Goal: Communication & Community: Connect with others

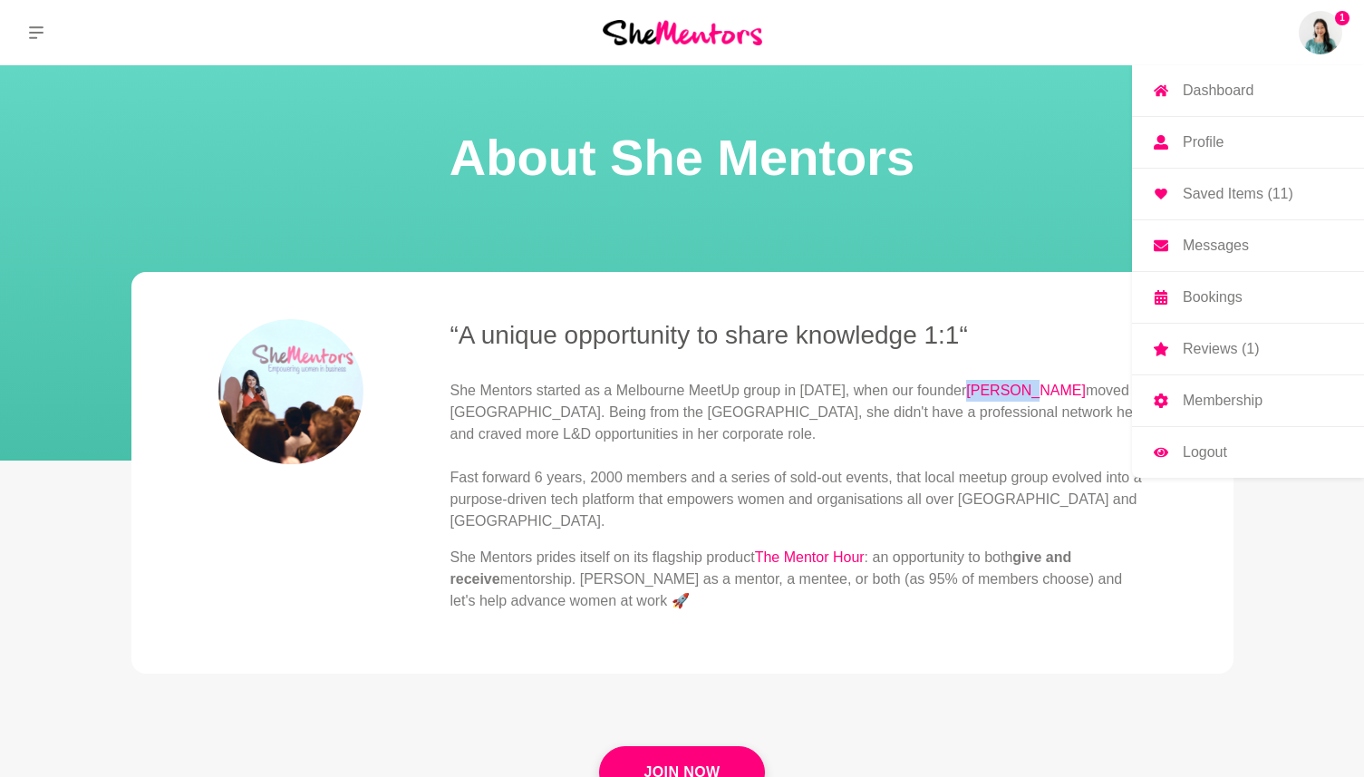
click at [1311, 38] on img at bounding box center [1321, 33] width 44 height 44
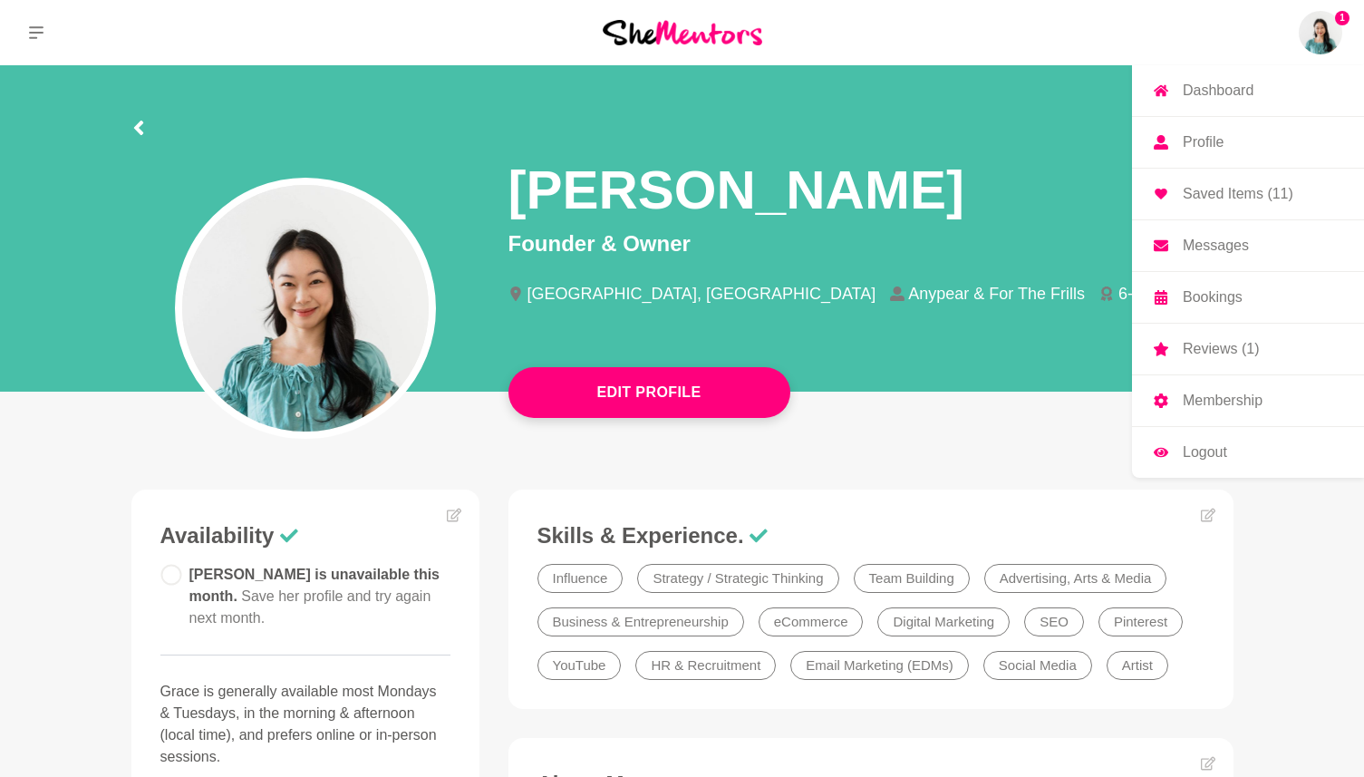
click at [1214, 248] on p "Messages" at bounding box center [1216, 245] width 66 height 15
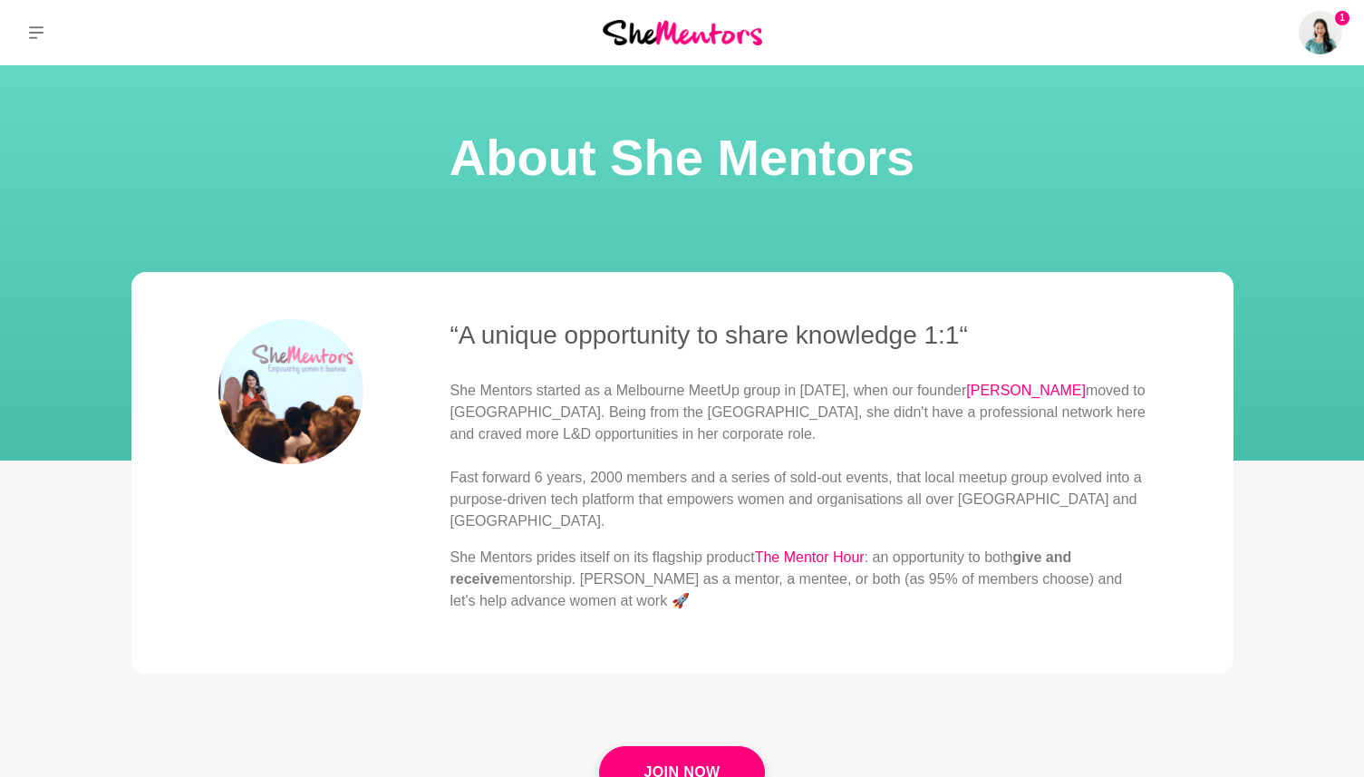
click at [635, 412] on p "She Mentors started as a Melbourne MeetUp group in [DATE], when our founder [PE…" at bounding box center [798, 456] width 696 height 152
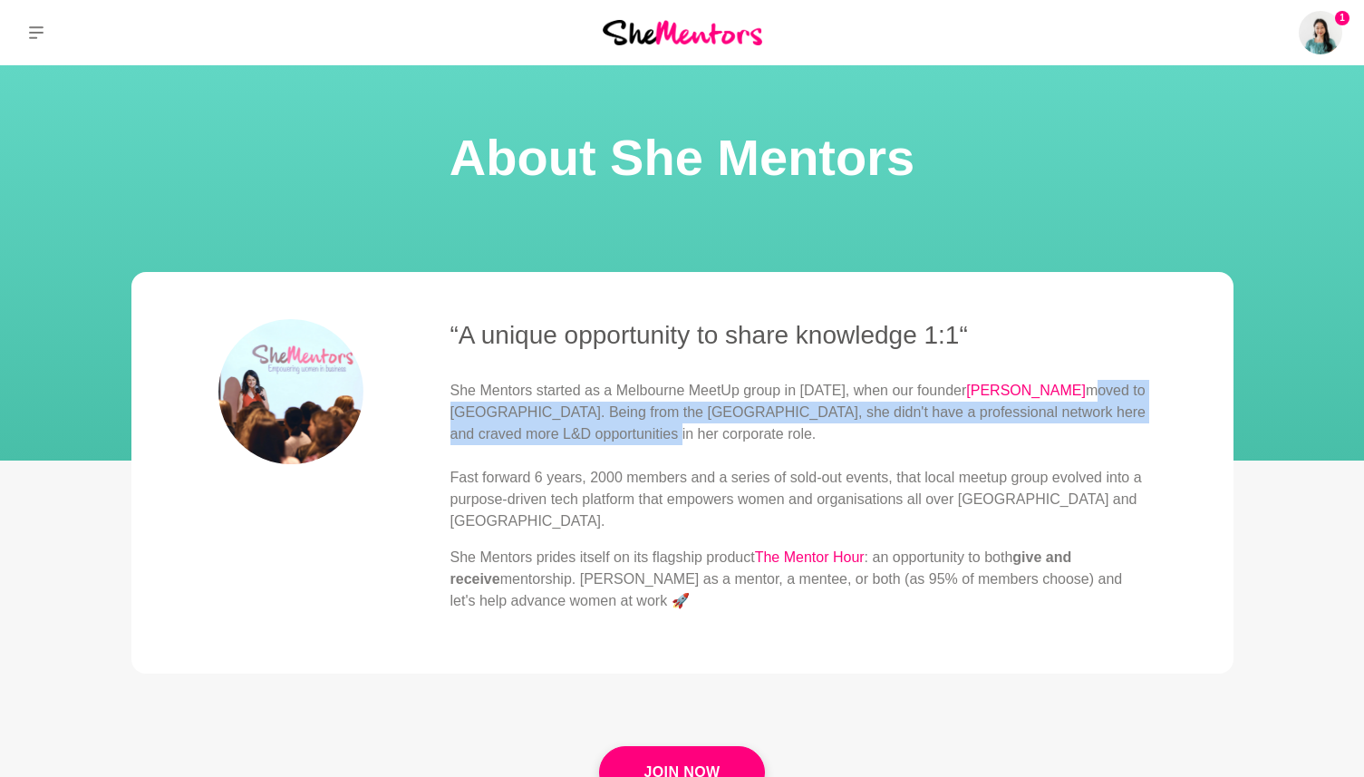
drag, startPoint x: 1022, startPoint y: 393, endPoint x: 1025, endPoint y: 435, distance: 41.8
click at [1025, 435] on p "She Mentors started as a Melbourne MeetUp group in [DATE], when our founder [PE…" at bounding box center [798, 456] width 696 height 152
copy p "moved to [GEOGRAPHIC_DATA]. Being from the [GEOGRAPHIC_DATA], she didn't have a…"
click at [828, 500] on p "She Mentors started as a Melbourne MeetUp group in [DATE], when our founder [PE…" at bounding box center [798, 456] width 696 height 152
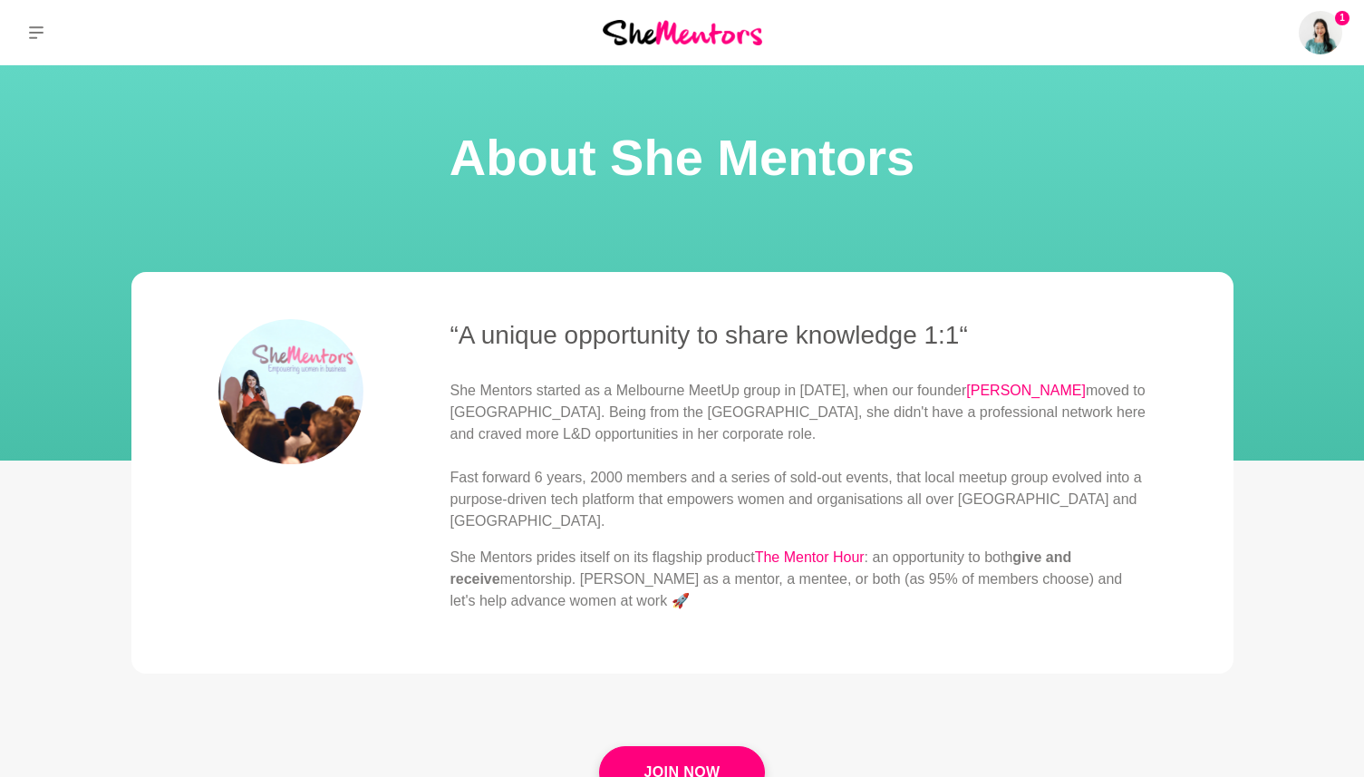
click at [796, 477] on p "She Mentors started as a Melbourne MeetUp group in [DATE], when our founder [PE…" at bounding box center [798, 456] width 696 height 152
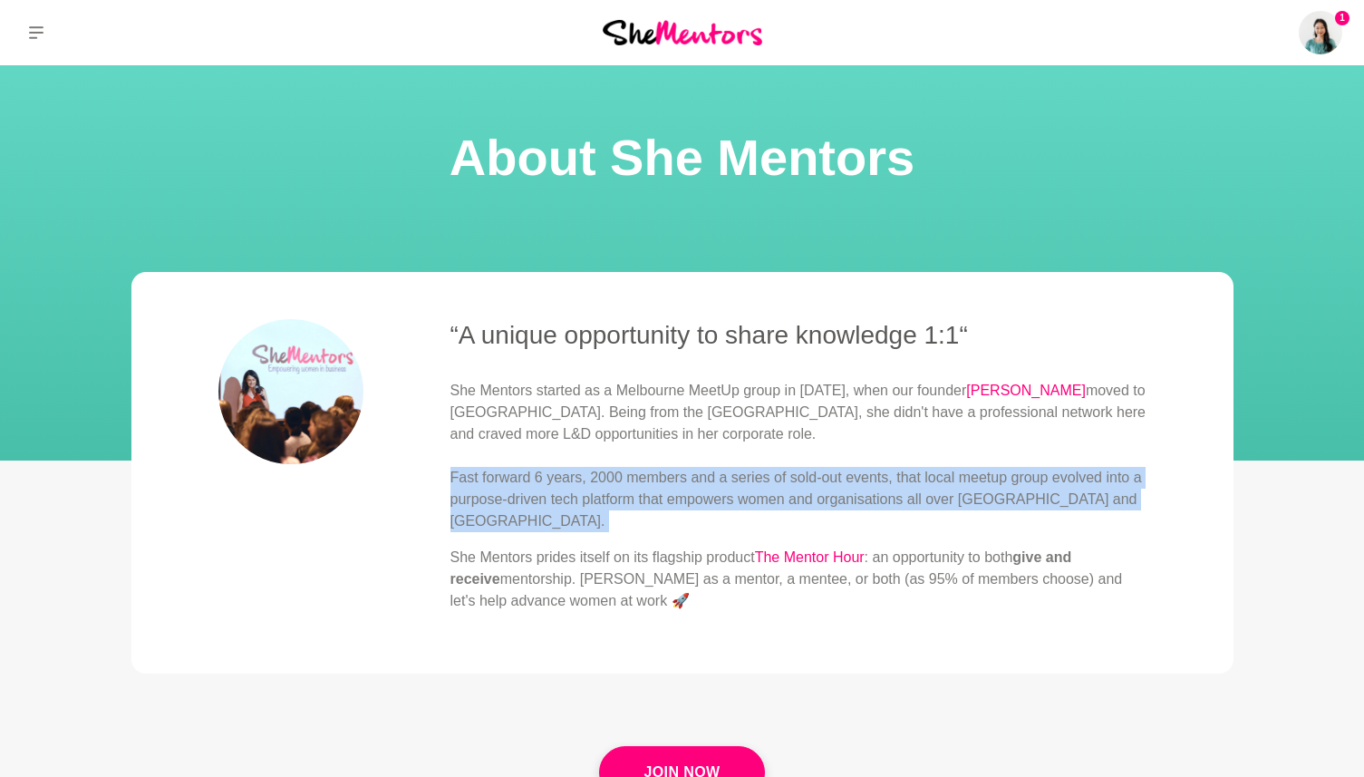
click at [796, 477] on p "She Mentors started as a Melbourne MeetUp group in [DATE], when our founder [PE…" at bounding box center [798, 456] width 696 height 152
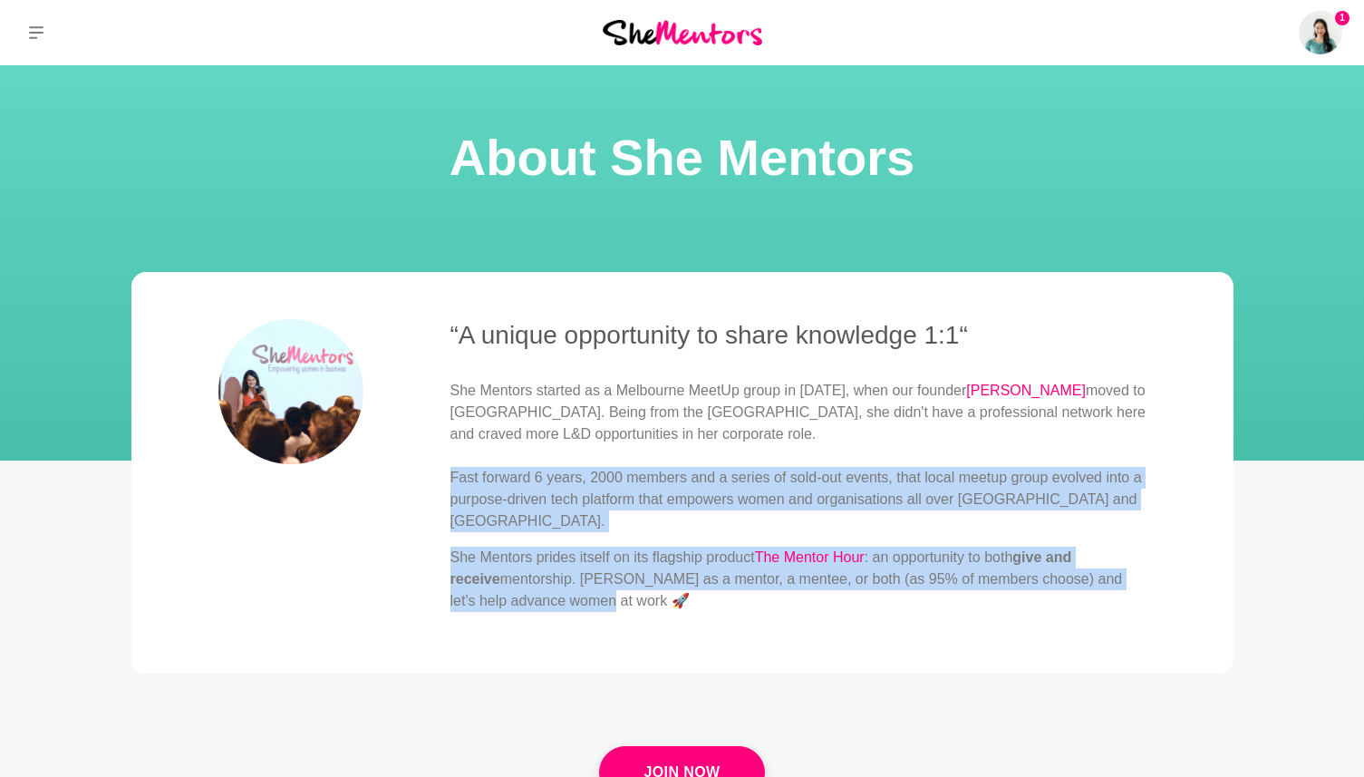
drag, startPoint x: 550, startPoint y: 605, endPoint x: 448, endPoint y: 483, distance: 159.6
click at [448, 483] on div "“A unique opportunity to share knowledge 1:1“ She Mentors started as a Melbourn…" at bounding box center [682, 472] width 928 height 307
copy div "Fast forward 6 years, 2000 members and a series of sold-out events, that local …"
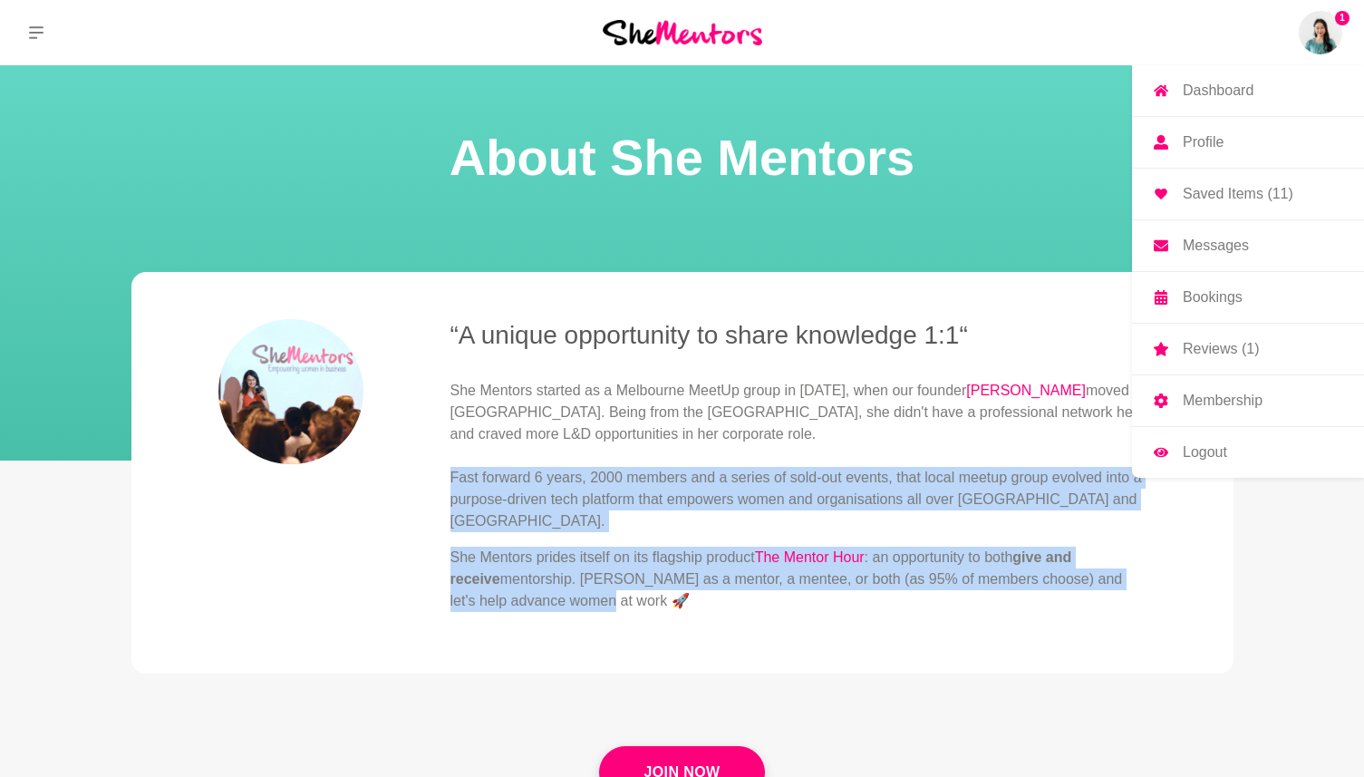
click at [1330, 15] on img at bounding box center [1321, 33] width 44 height 44
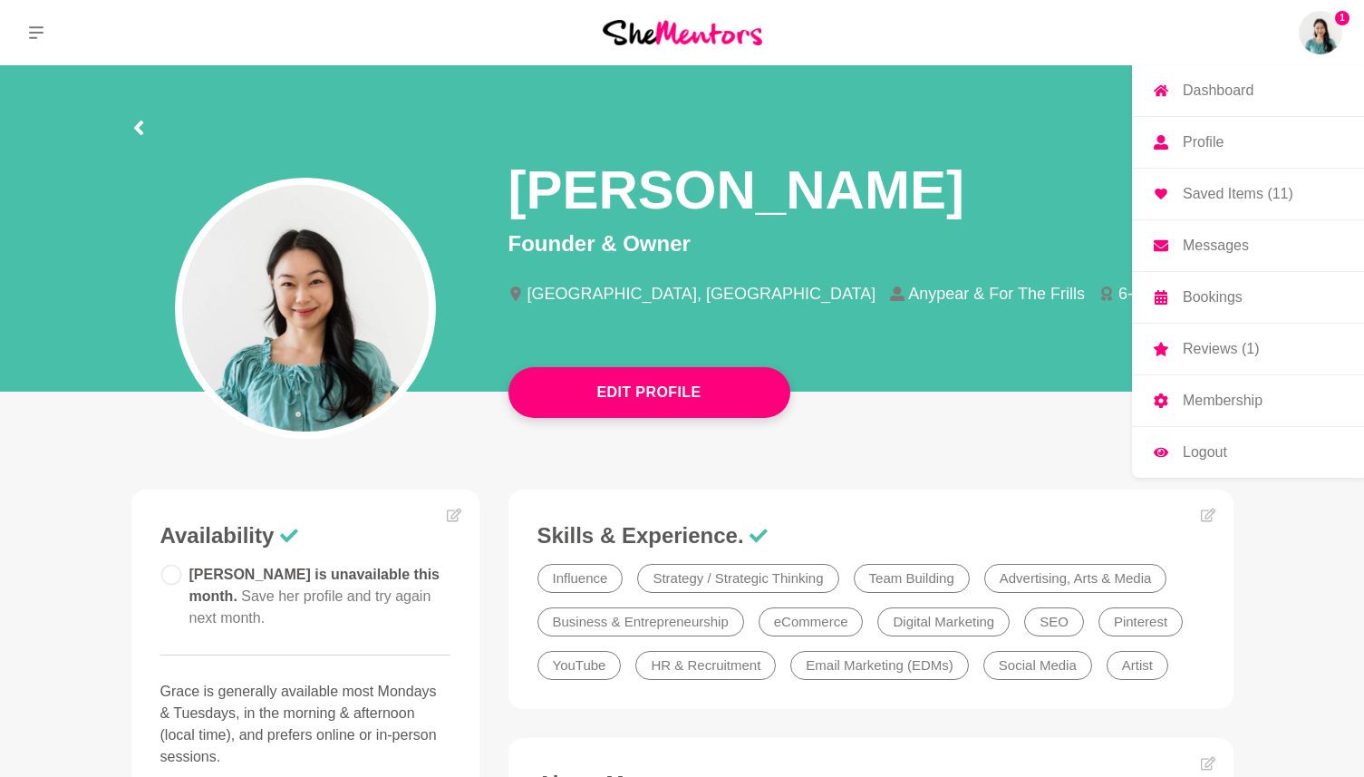
click at [1329, 23] on img at bounding box center [1321, 33] width 44 height 44
click at [1213, 240] on p "Messages" at bounding box center [1216, 245] width 66 height 15
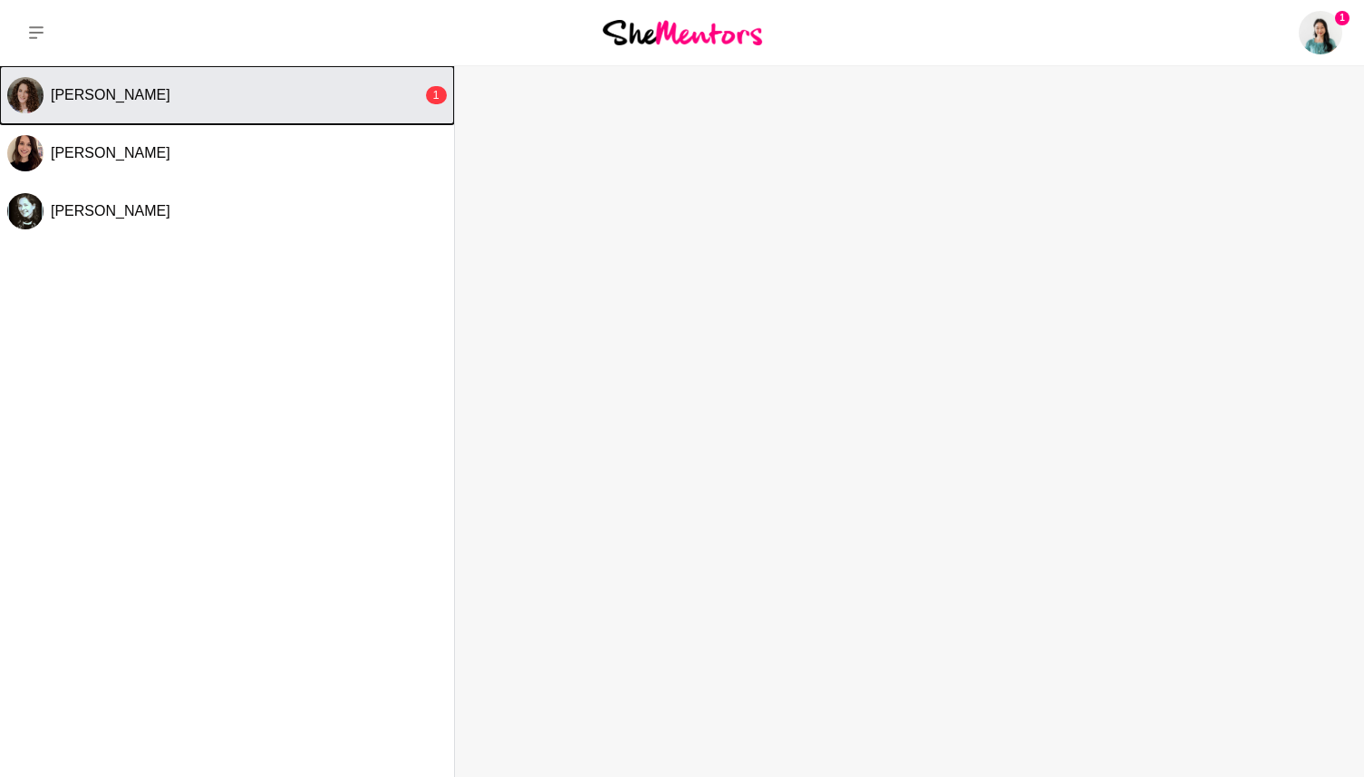
click at [350, 92] on div "[PERSON_NAME]" at bounding box center [237, 95] width 372 height 18
